Goal: Task Accomplishment & Management: Use online tool/utility

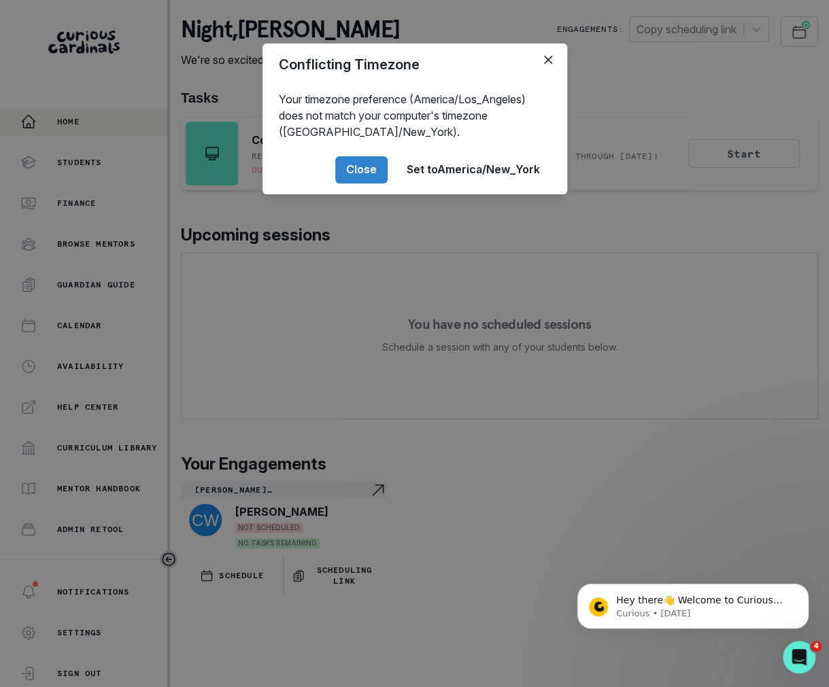
click at [594, 324] on div "Conflicting Timezone Your timezone preference (America/Los_Angeles) does not ma…" at bounding box center [414, 343] width 829 height 687
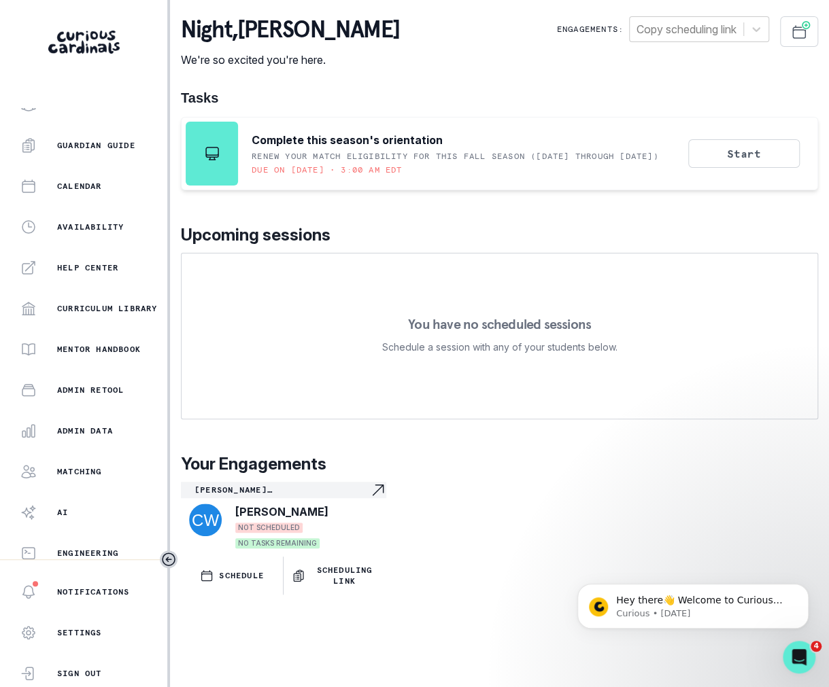
scroll to position [147, 0]
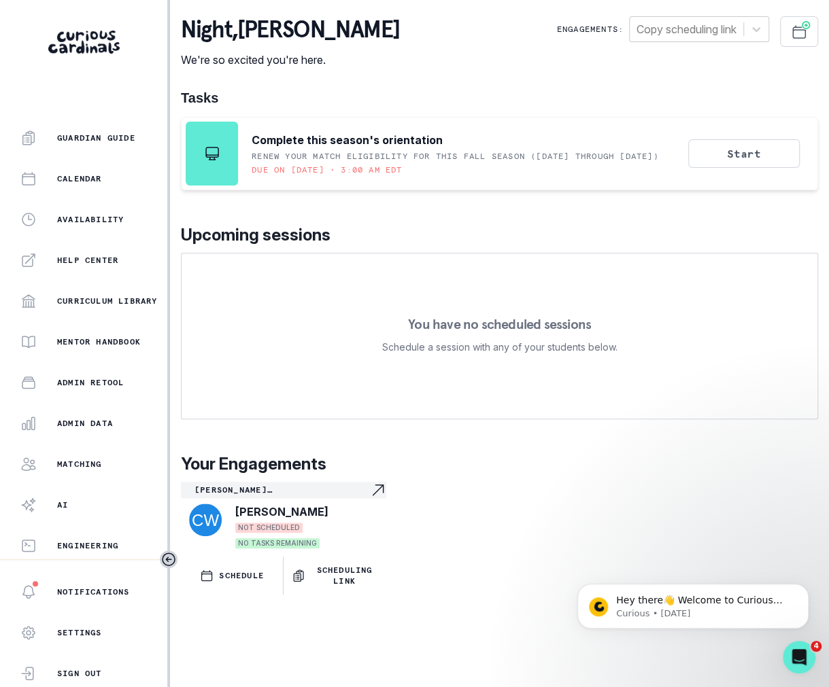
click at [93, 441] on div "Home Students Finance Browse Mentors Guardian Guide Calendar Availability Help …" at bounding box center [83, 334] width 167 height 452
click at [92, 433] on button "Admin Data" at bounding box center [83, 423] width 167 height 27
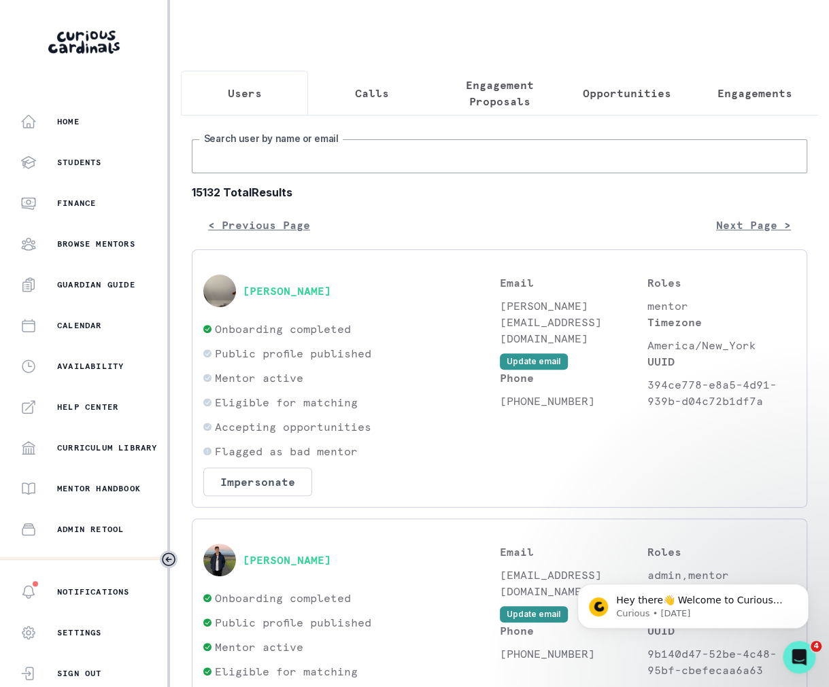
click at [252, 169] on input "Search user by name or email" at bounding box center [499, 156] width 615 height 34
type input "[PERSON_NAME]"
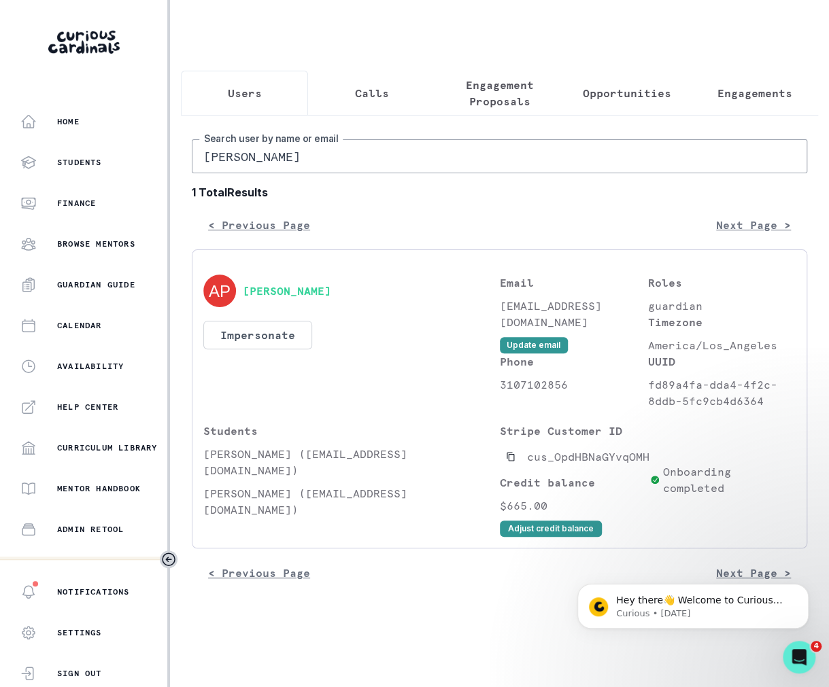
click at [279, 307] on div "[PERSON_NAME] Impersonate Confirmation Are you sure? Impersonating means that w…" at bounding box center [351, 342] width 296 height 135
click at [279, 325] on button "Impersonate" at bounding box center [257, 335] width 109 height 29
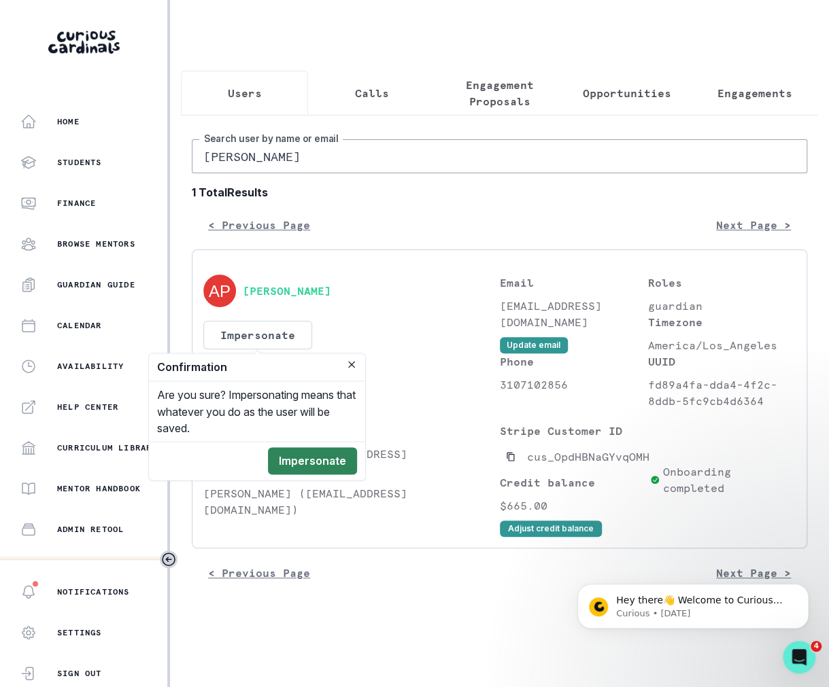
click at [295, 459] on button "Impersonate" at bounding box center [312, 460] width 89 height 27
